Goal: Information Seeking & Learning: Learn about a topic

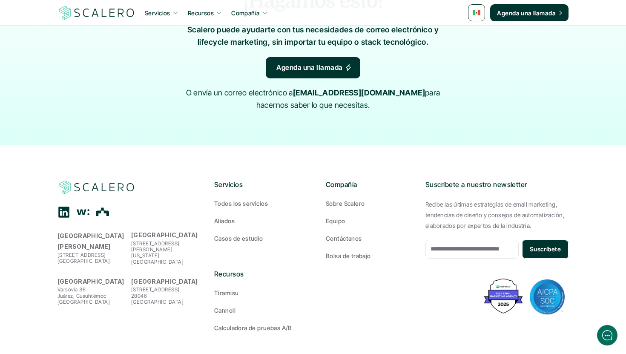
scroll to position [1446, 0]
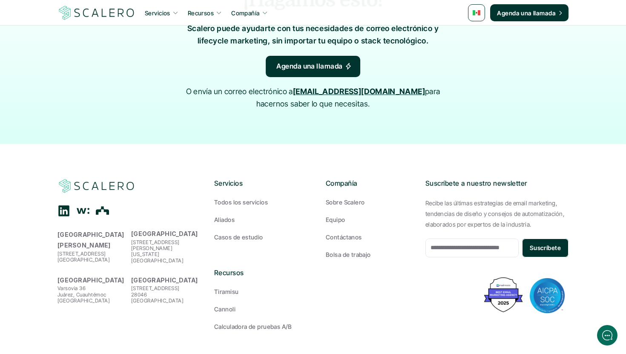
click at [337, 197] on p "Sobre Scalero" at bounding box center [345, 201] width 39 height 9
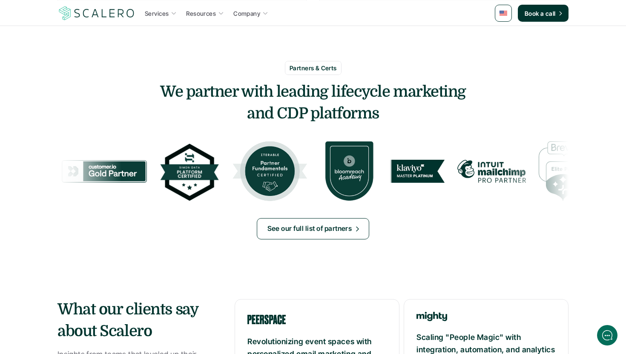
scroll to position [1415, 0]
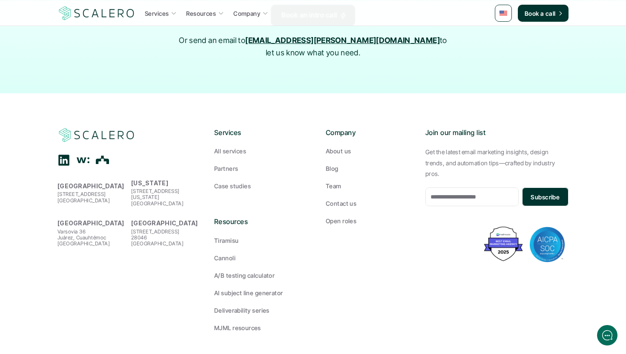
click at [332, 146] on p "About us" at bounding box center [338, 150] width 25 height 9
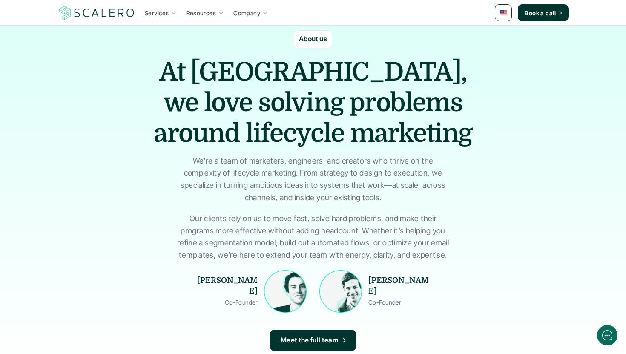
scroll to position [23, 0]
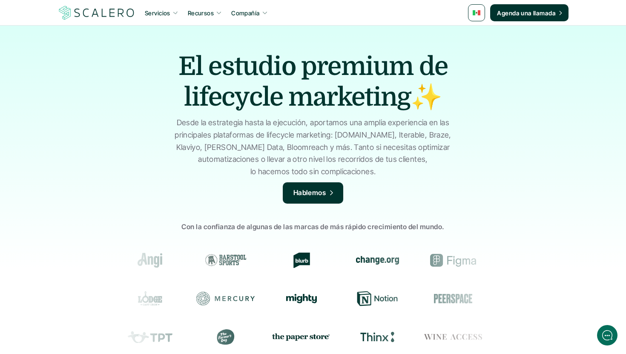
click at [387, 104] on h1 "El estudio premium de lifecycle marketing✨" at bounding box center [313, 81] width 298 height 61
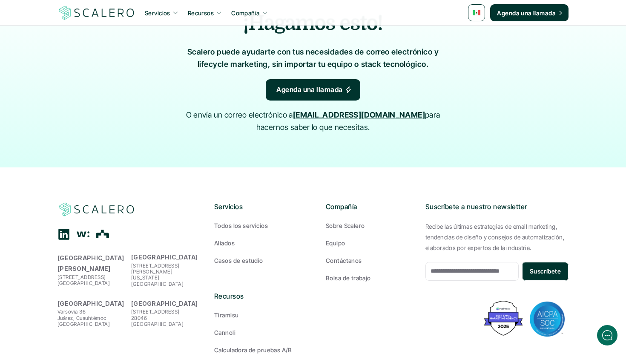
scroll to position [1446, 0]
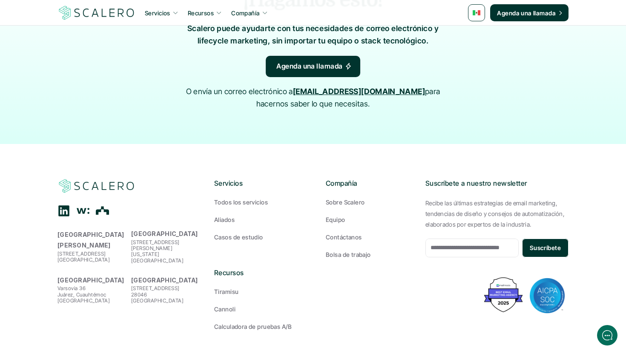
click at [336, 197] on p "Sobre Scalero" at bounding box center [345, 201] width 39 height 9
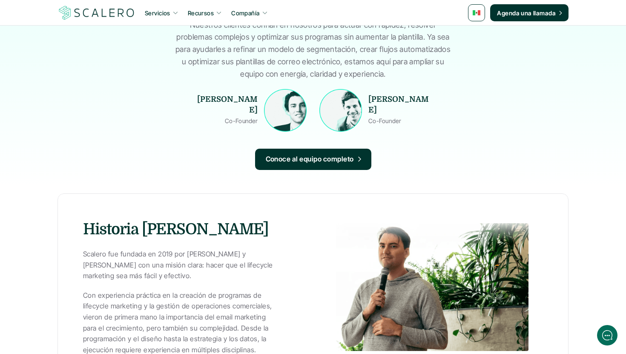
scroll to position [192, 0]
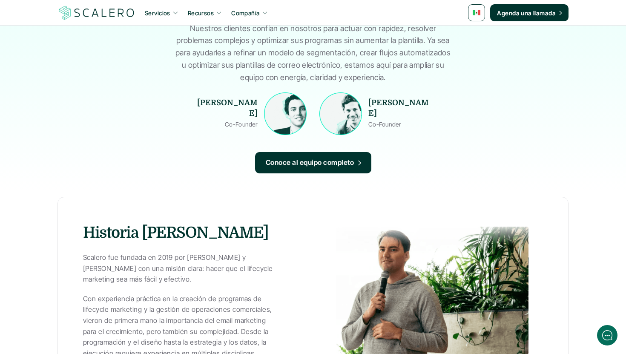
click at [334, 168] on link "Conoce al equipo completo" at bounding box center [313, 162] width 116 height 21
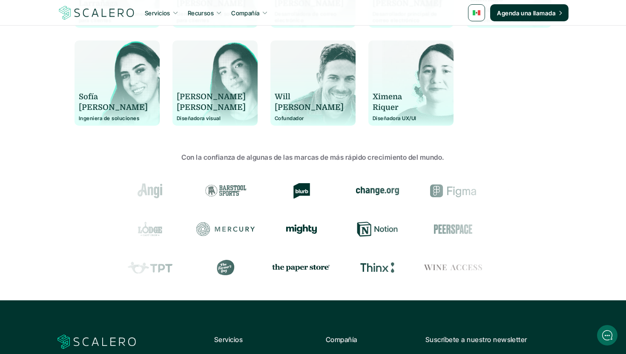
scroll to position [956, 0]
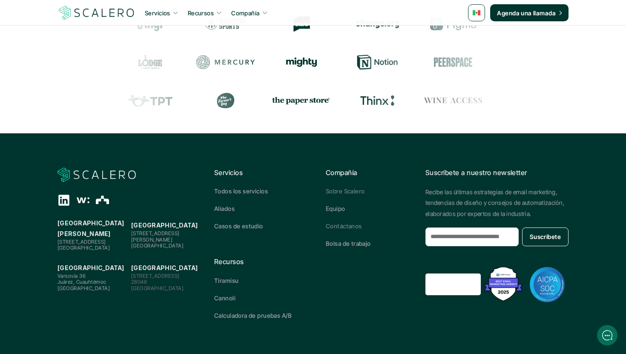
click at [337, 186] on p "Sobre Scalero" at bounding box center [345, 190] width 39 height 9
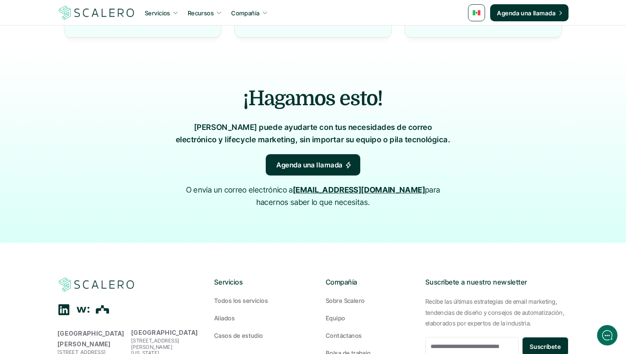
scroll to position [977, 0]
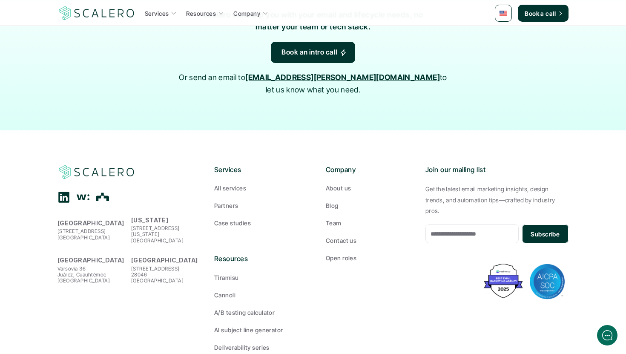
scroll to position [1397, 0]
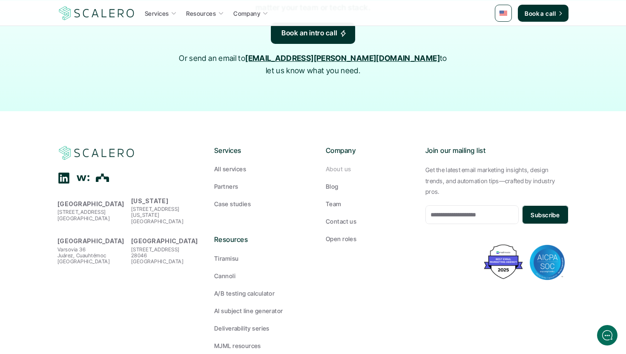
click at [334, 164] on p "About us" at bounding box center [338, 168] width 25 height 9
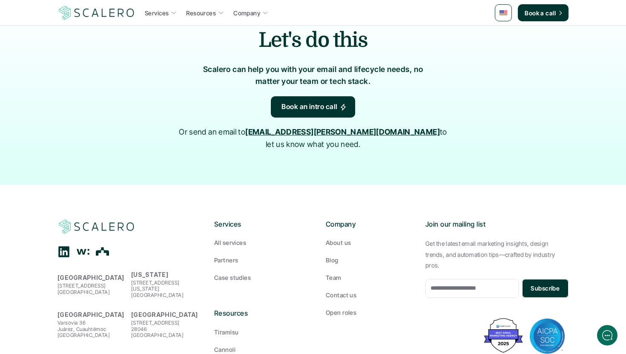
scroll to position [922, 0]
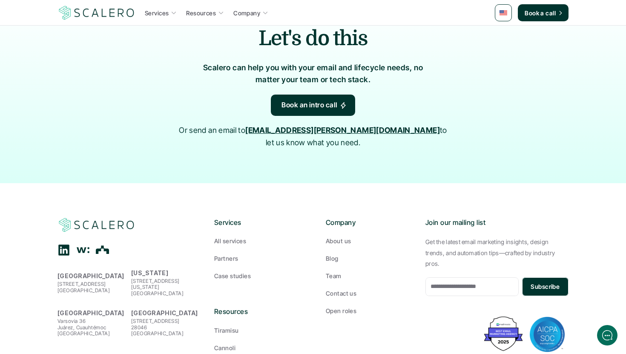
drag, startPoint x: 157, startPoint y: 92, endPoint x: 499, endPoint y: 118, distance: 342.7
copy div "At Scalero, we love solving problems around lifecycle marketing We’re a team of…"
